Goal: Transaction & Acquisition: Subscribe to service/newsletter

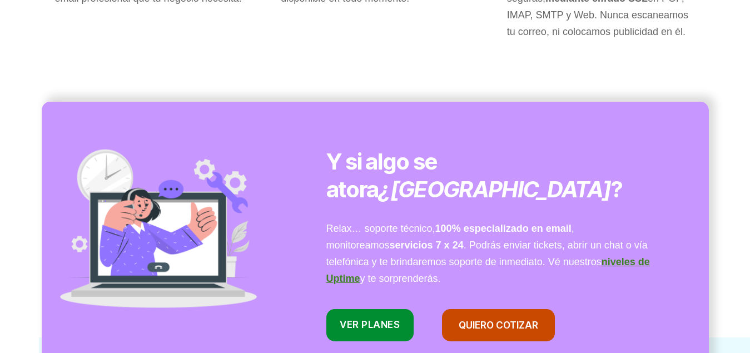
scroll to position [750, 0]
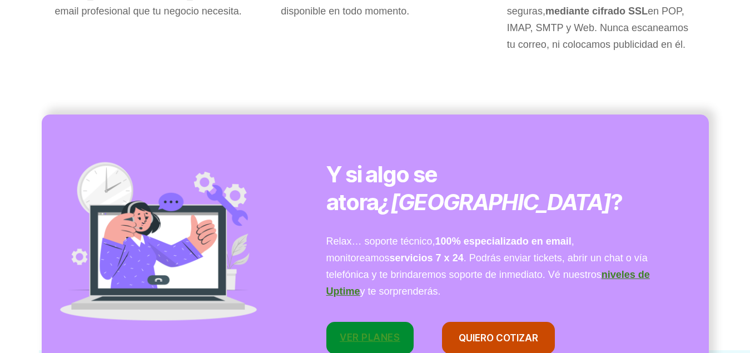
click at [370, 322] on link "VER Planes" at bounding box center [371, 338] width 88 height 33
